Goal: Information Seeking & Learning: Check status

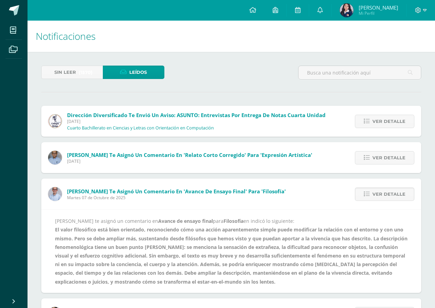
scroll to position [69, 0]
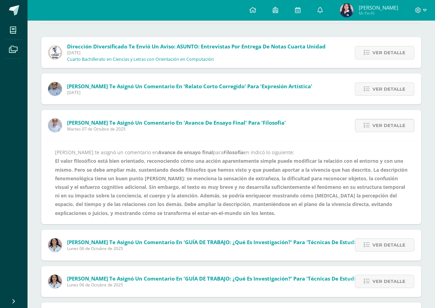
click at [151, 131] on span "Martes 07 de Octubre de 2025" at bounding box center [176, 129] width 218 height 6
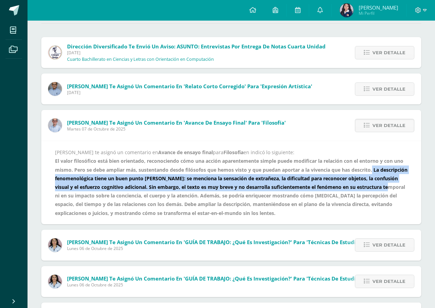
drag, startPoint x: 373, startPoint y: 170, endPoint x: 380, endPoint y: 183, distance: 14.3
click at [380, 183] on div "[PERSON_NAME] te asignó un comentario en Avance de ensayo final para Filosofía …" at bounding box center [231, 182] width 352 height 69
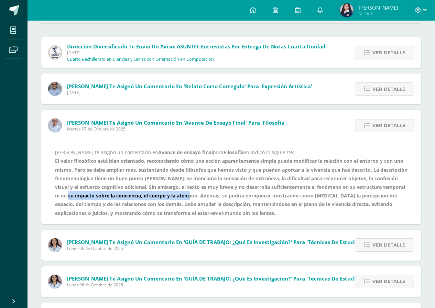
drag, startPoint x: 177, startPoint y: 194, endPoint x: 55, endPoint y: 197, distance: 122.0
click at [55, 197] on b "El valor filosófico está bien orientado, reconociendo cómo una acción aparentem…" at bounding box center [231, 187] width 352 height 58
copy b "impacto sobre la conciencia, el cuerpo y la atención"
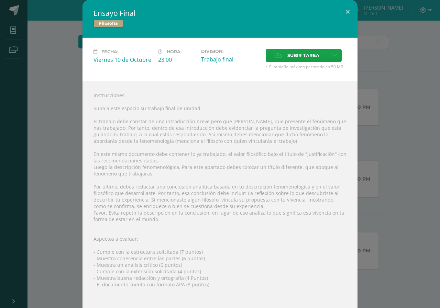
scroll to position [31, 0]
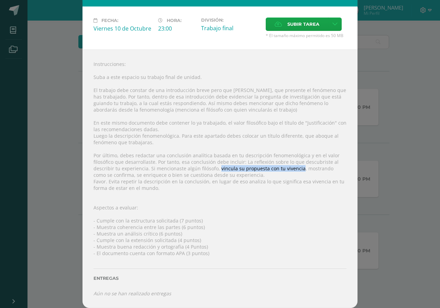
drag, startPoint x: 219, startPoint y: 169, endPoint x: 303, endPoint y: 170, distance: 83.1
click at [303, 170] on div "Instrucciones: Suba a este espacio su trabajo final de unidad. El trabajo debe …" at bounding box center [219, 178] width 275 height 259
click at [292, 20] on span "Subir tarea" at bounding box center [303, 24] width 32 height 13
click at [0, 0] on input "Subir tarea" at bounding box center [0, 0] width 0 height 0
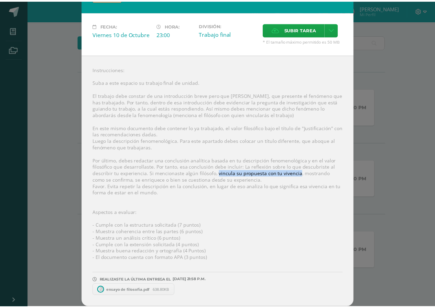
scroll to position [26, 0]
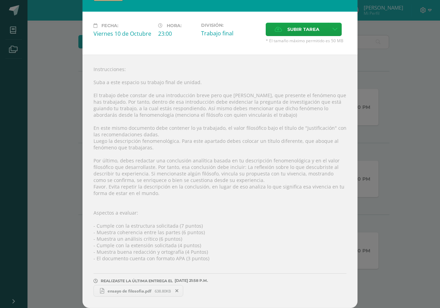
click at [375, 147] on div "Ensayo Final Filosofía Fecha: Viernes 10 de Octubre Hora: 23:00 División: Traba…" at bounding box center [220, 141] width 434 height 334
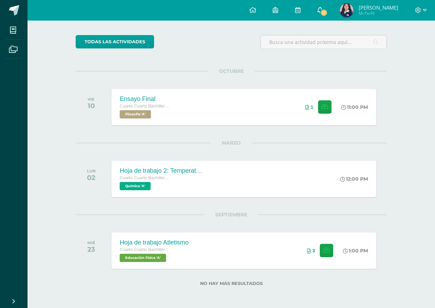
click at [327, 11] on span "3" at bounding box center [324, 13] width 8 height 8
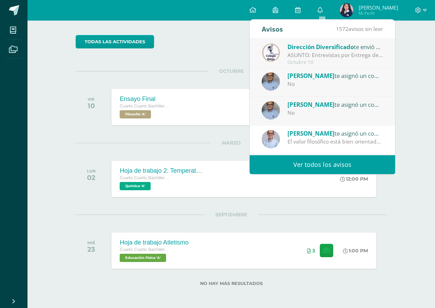
click at [407, 79] on div "Actividades recientes y próximas Tablero Pendientes de entrega Entregadas todas…" at bounding box center [230, 141] width 407 height 334
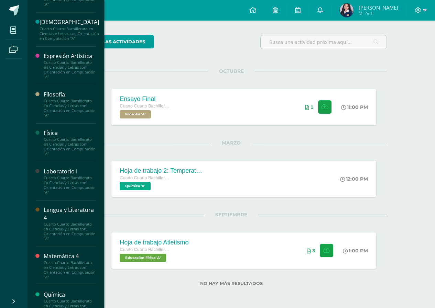
scroll to position [270, 0]
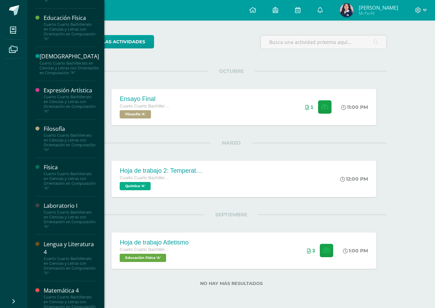
click at [64, 94] on div "Expresión Artística" at bounding box center [70, 91] width 52 height 8
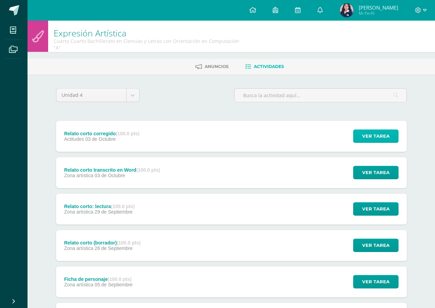
click at [370, 135] on span "Ver tarea" at bounding box center [375, 136] width 27 height 13
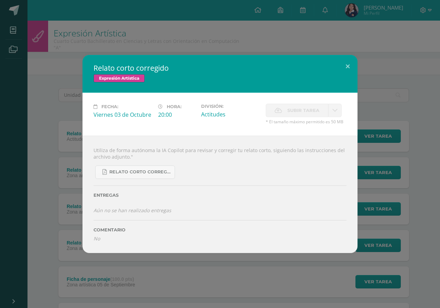
click at [388, 134] on div "Relato corto corregido Expresión Artística Fecha: [DATE] Hora: 20:00 División: …" at bounding box center [220, 154] width 434 height 198
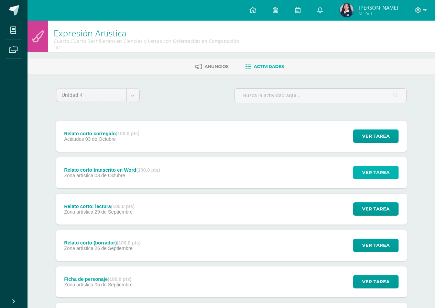
click at [374, 177] on span "Ver tarea" at bounding box center [375, 172] width 27 height 13
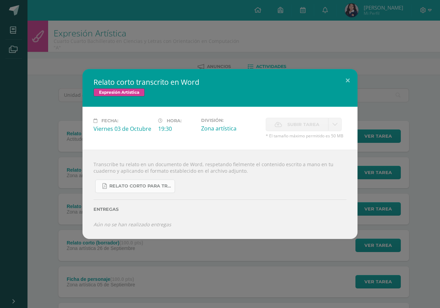
click at [146, 187] on span "Relato corto para transcribir en Word.pdf" at bounding box center [140, 185] width 62 height 5
click at [178, 45] on div "Relato corto transcrito en Word Expresión Artística Fecha: [DATE] Hora: 19:30 D…" at bounding box center [220, 154] width 440 height 308
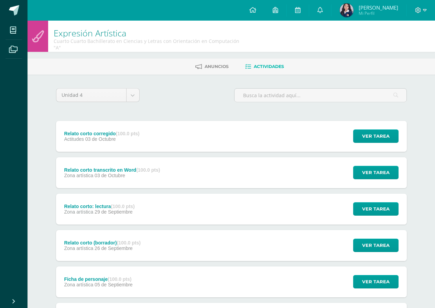
click at [190, 131] on div "Relato corto corregido (100.0 pts) Actitudes [DATE] Ver tarea Relato corto corr…" at bounding box center [231, 136] width 350 height 31
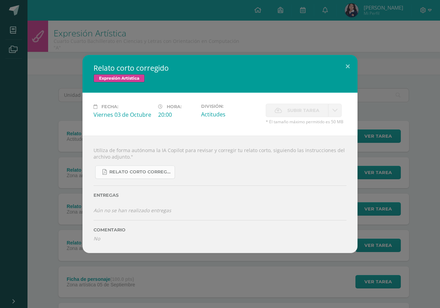
click at [159, 172] on span "Relato Corto Corregido.pdf" at bounding box center [140, 171] width 62 height 5
